Goal: Information Seeking & Learning: Learn about a topic

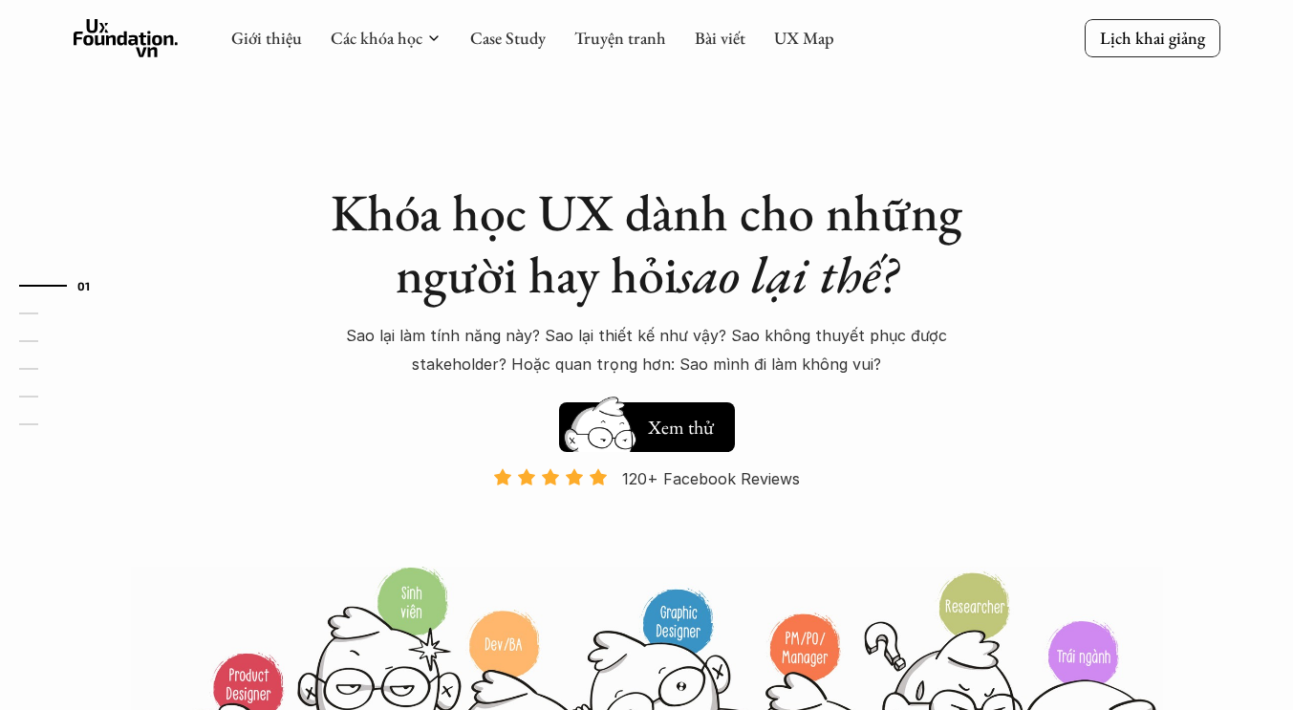
click at [384, 336] on p "Sao lại làm tính năng này? Sao lại thiết kế như vậy? Sao không thuyết phục được…" at bounding box center [646, 350] width 669 height 58
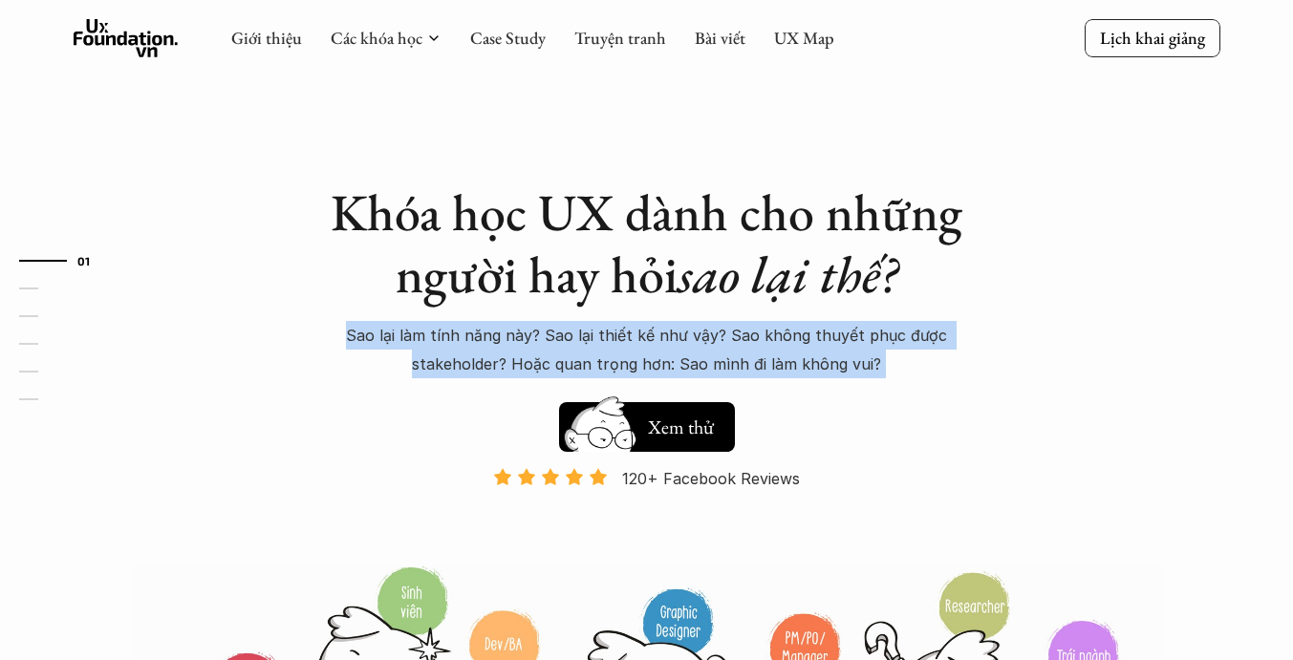
click at [565, 363] on p "Sao lại làm tính năng này? Sao lại thiết kế như vậy? Sao không thuyết phục được…" at bounding box center [646, 350] width 669 height 58
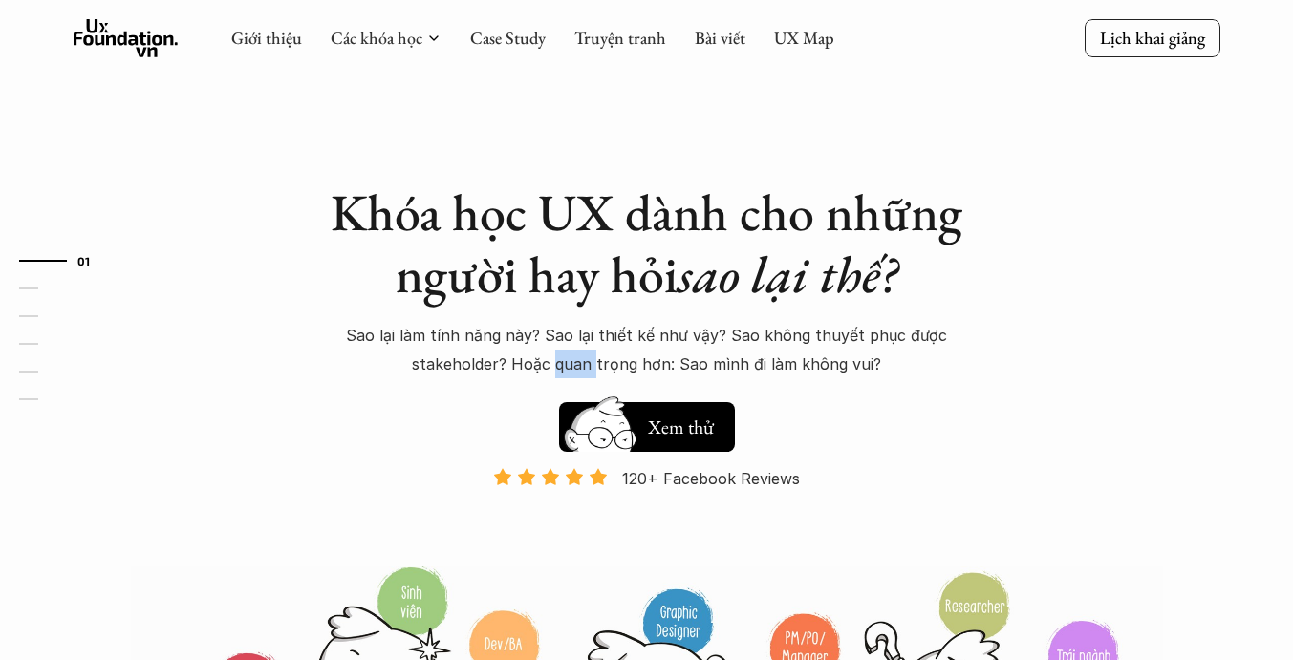
click at [565, 363] on p "Sao lại làm tính năng này? Sao lại thiết kế như vậy? Sao không thuyết phục được…" at bounding box center [646, 350] width 669 height 58
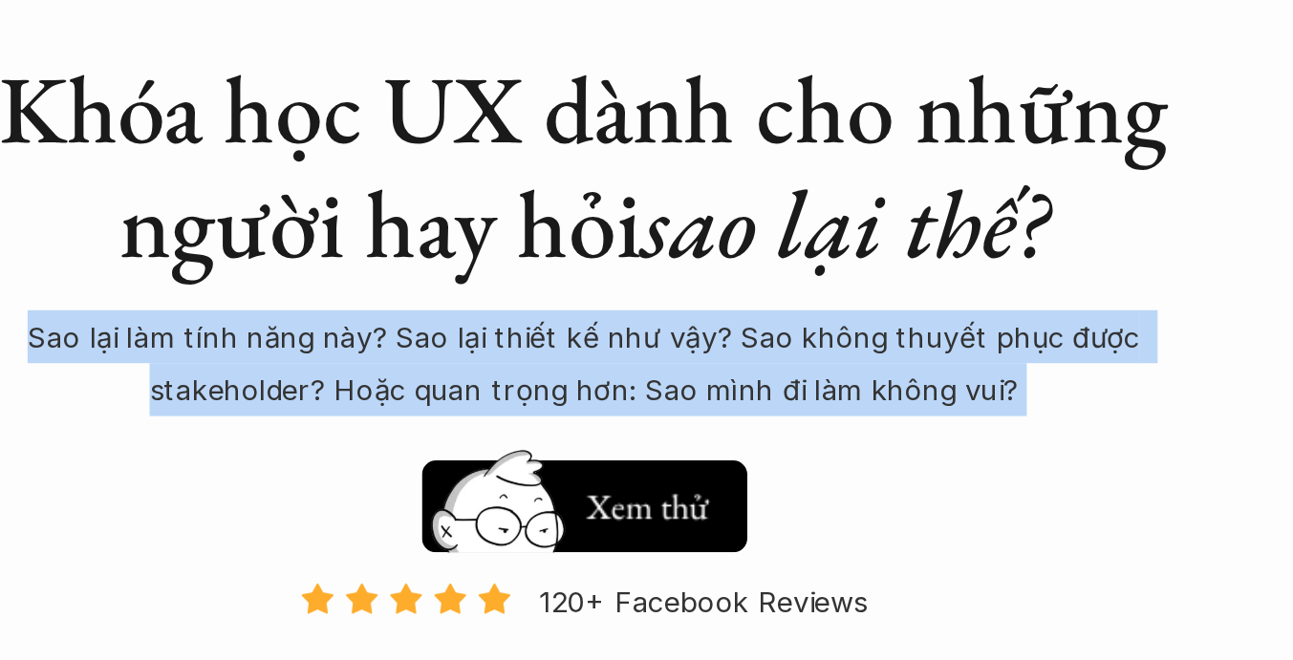
click at [611, 355] on p "Sao lại làm tính năng này? Sao lại thiết kế như vậy? Sao không thuyết phục được…" at bounding box center [646, 350] width 669 height 58
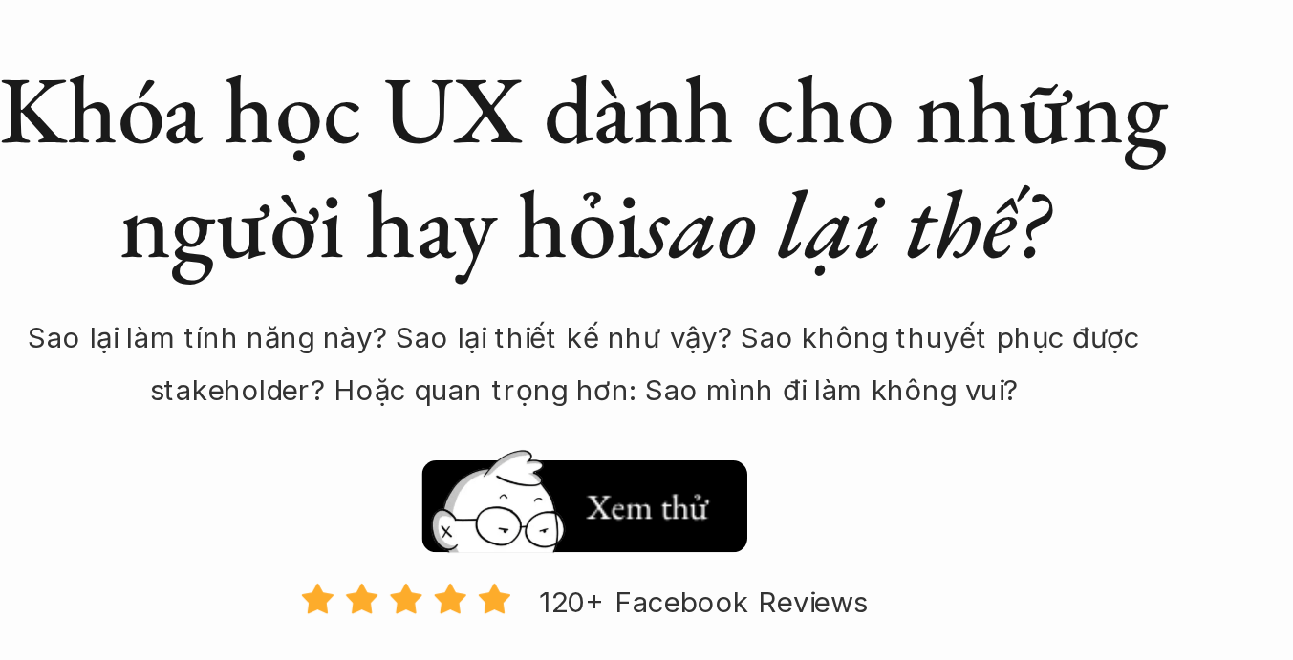
click at [516, 366] on p "Sao lại làm tính năng này? Sao lại thiết kế như vậy? Sao không thuyết phục được…" at bounding box center [646, 350] width 669 height 58
